Goal: Information Seeking & Learning: Learn about a topic

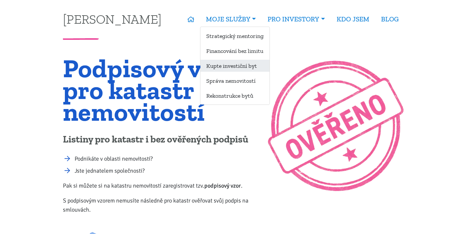
click at [246, 63] on link "Kupte investiční byt" at bounding box center [234, 66] width 69 height 12
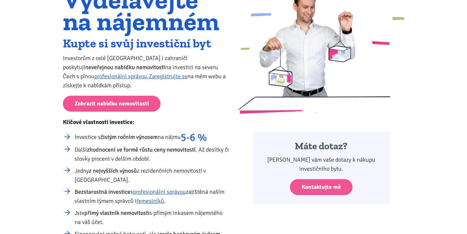
scroll to position [67, 0]
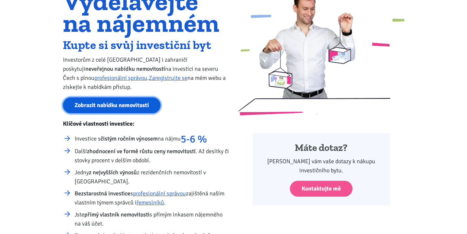
click at [130, 103] on link "Zobrazit nabídku nemovitostí" at bounding box center [112, 105] width 98 height 16
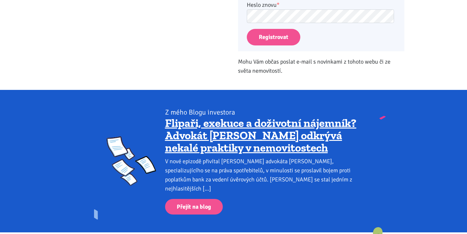
scroll to position [274, 0]
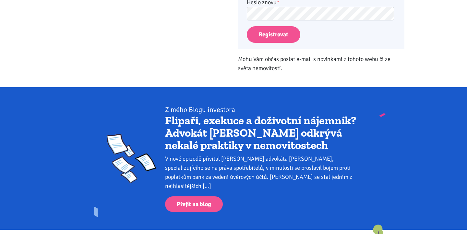
click at [220, 134] on link "Flipaři, exekuce a doživotní nájemník? Advokát [PERSON_NAME] odkrývá nekalé pra…" at bounding box center [260, 133] width 191 height 38
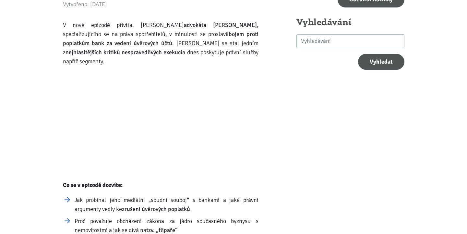
scroll to position [191, 0]
